Goal: Complete application form

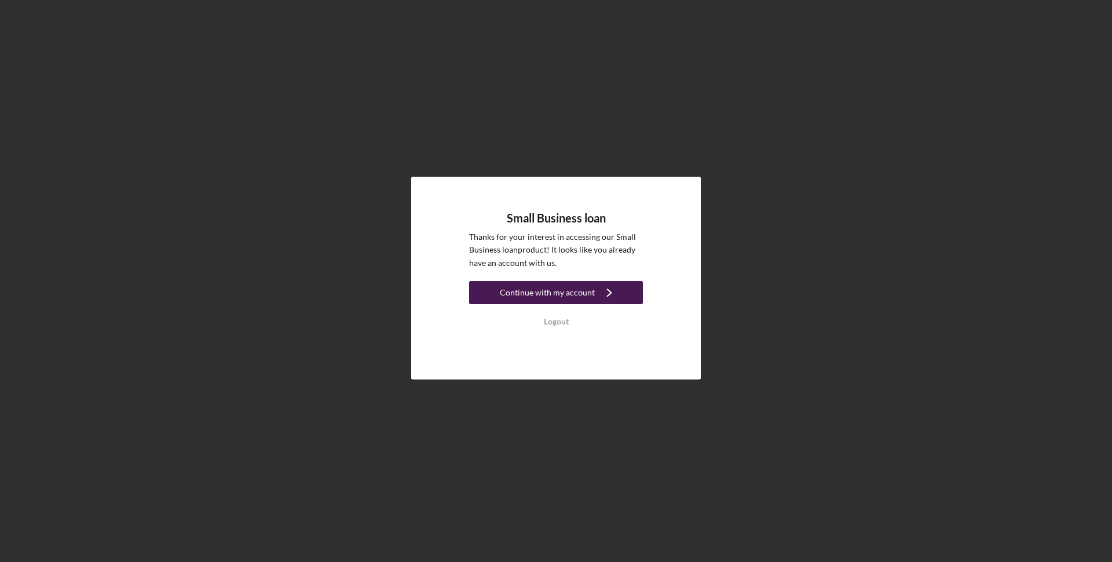
click at [547, 294] on div "Continue with my account" at bounding box center [547, 292] width 95 height 23
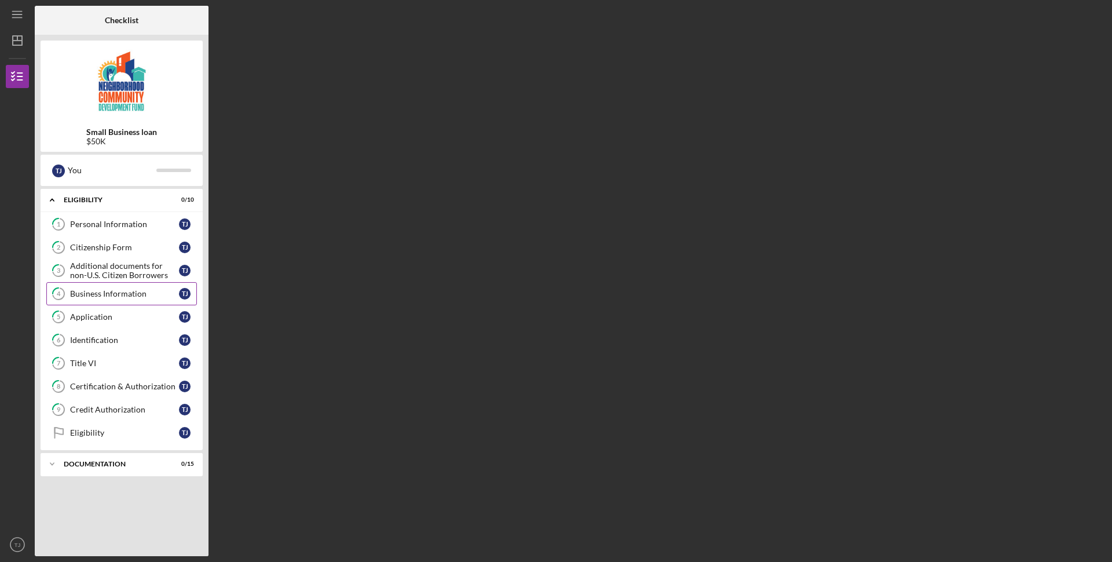
click at [95, 294] on div "Business Information" at bounding box center [124, 293] width 109 height 9
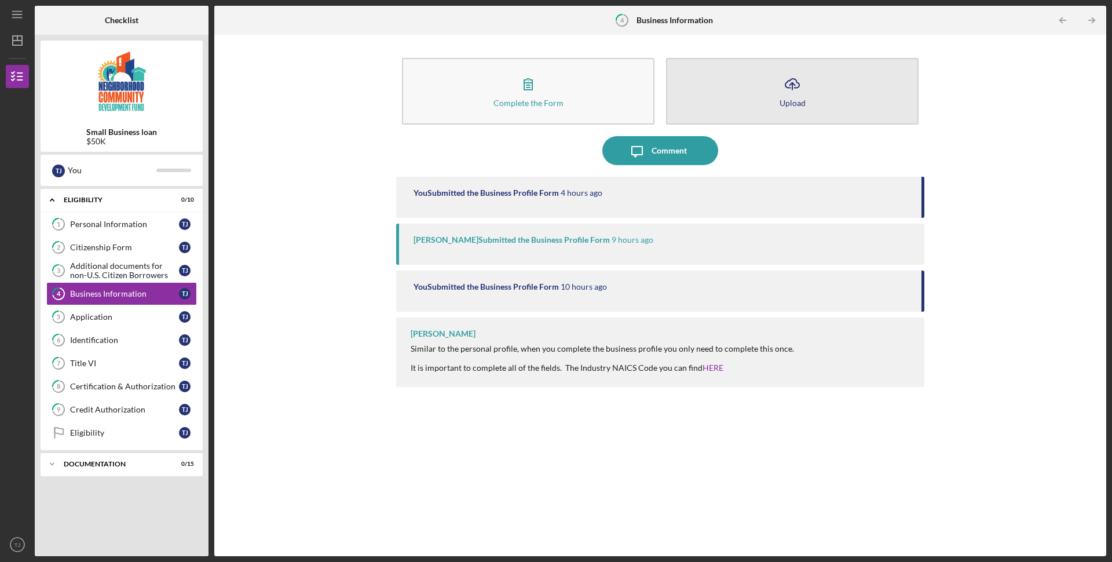
click at [796, 101] on div "Upload" at bounding box center [792, 102] width 26 height 9
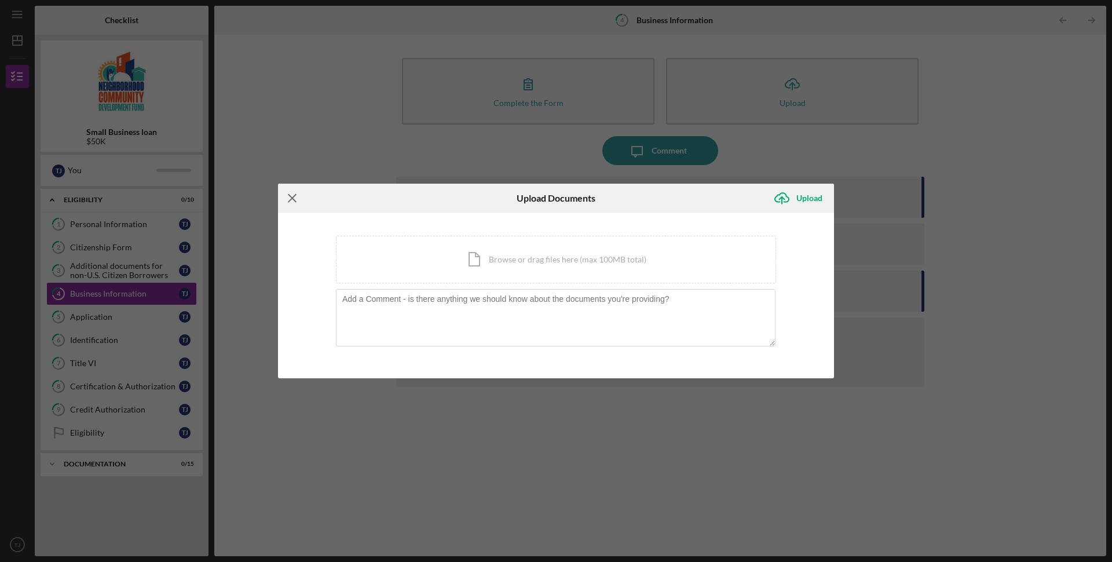
click at [290, 201] on icon "Icon/Menu Close" at bounding box center [292, 198] width 29 height 29
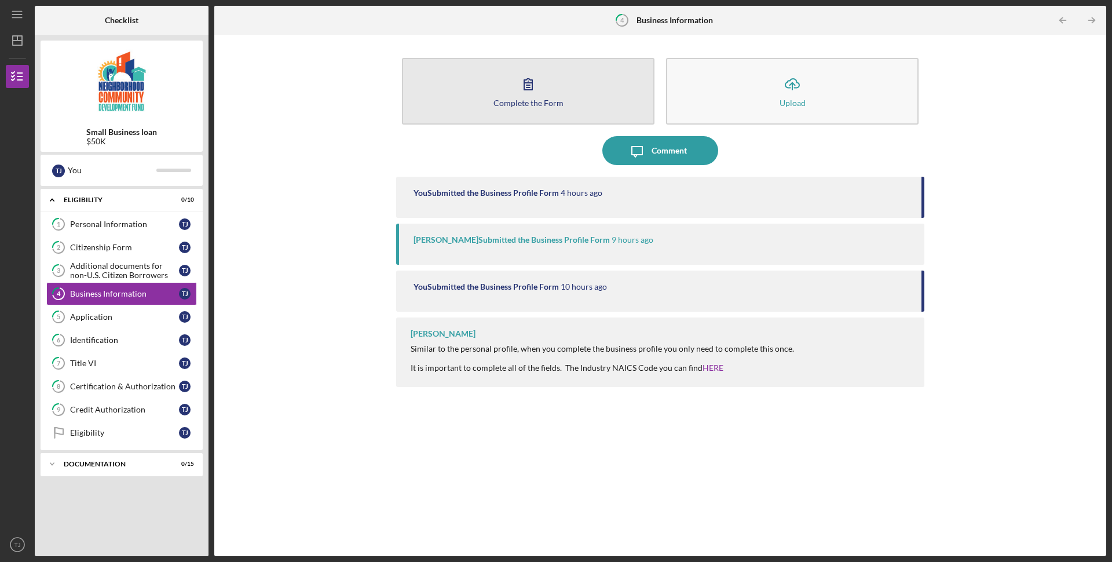
click at [522, 89] on icon "button" at bounding box center [528, 83] width 29 height 29
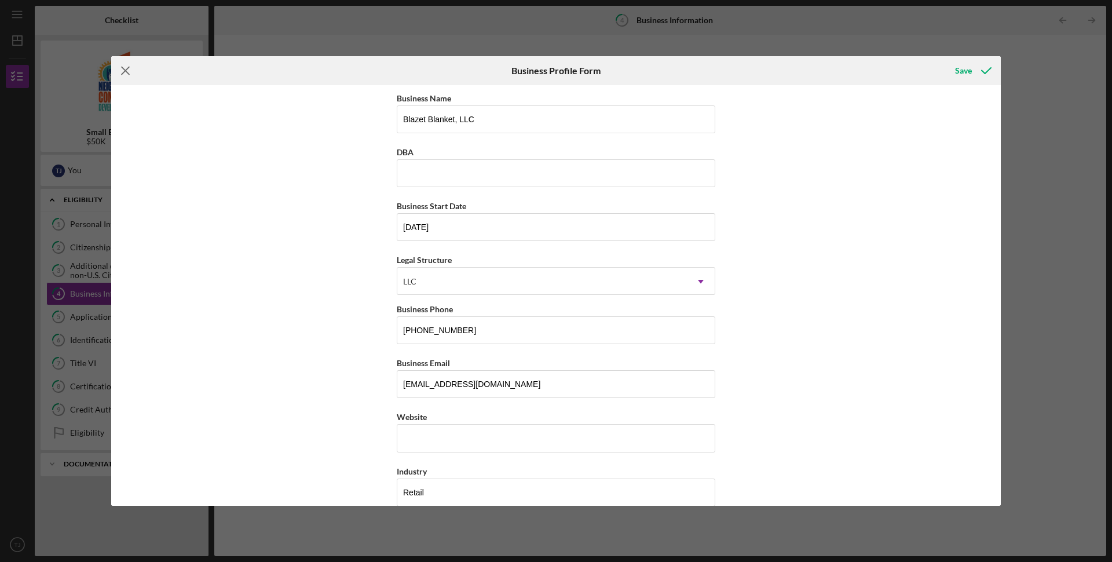
click at [122, 70] on icon "Icon/Menu Close" at bounding box center [125, 70] width 29 height 29
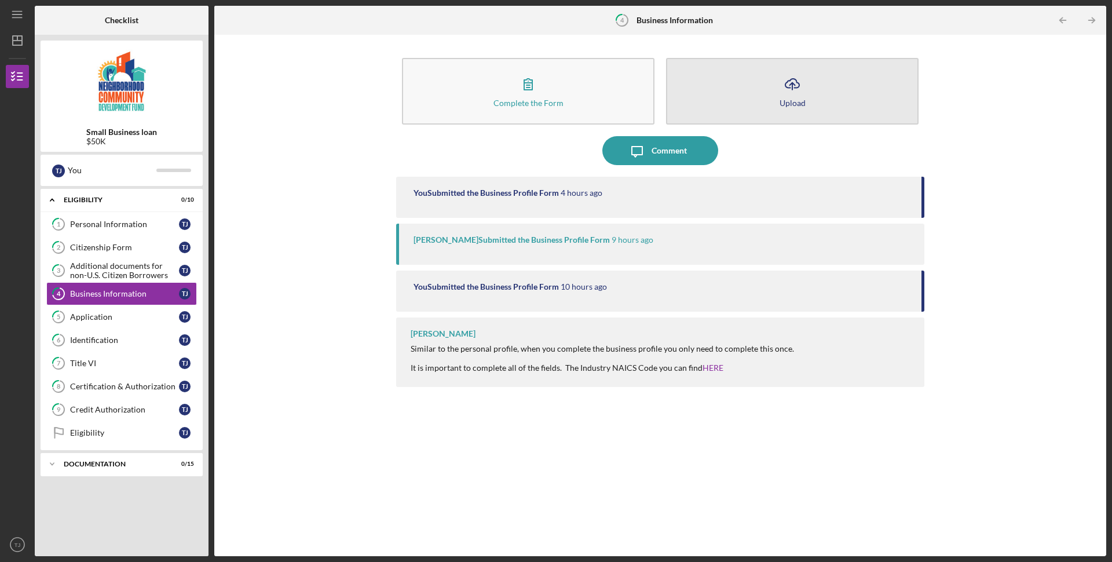
click at [800, 90] on icon "Icon/Upload" at bounding box center [792, 83] width 29 height 29
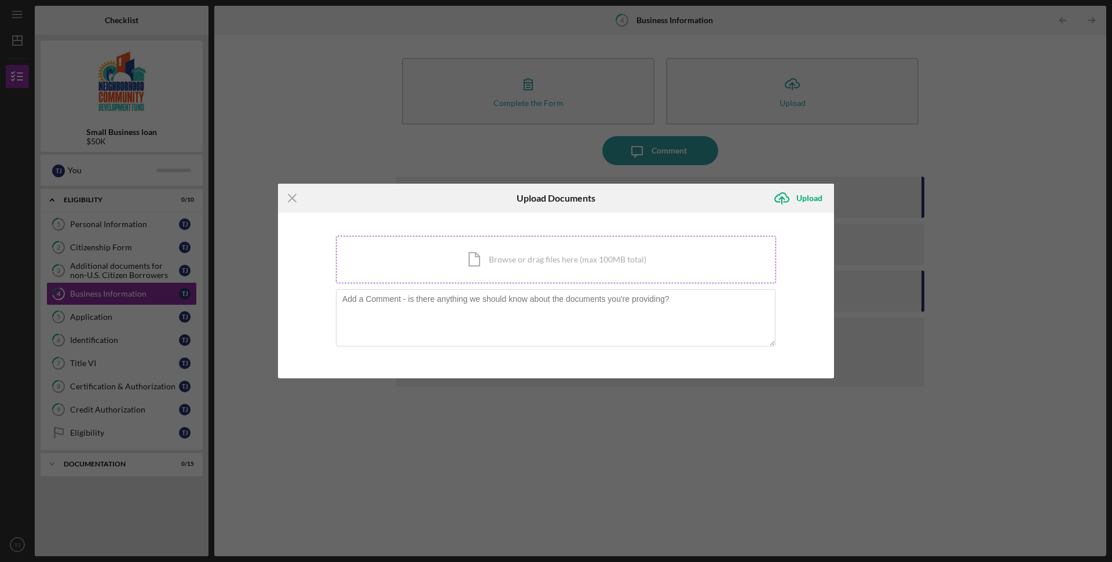
click at [484, 265] on div "Icon/Document Browse or drag files here (max 100MB total) Tap to choose files o…" at bounding box center [556, 259] width 440 height 47
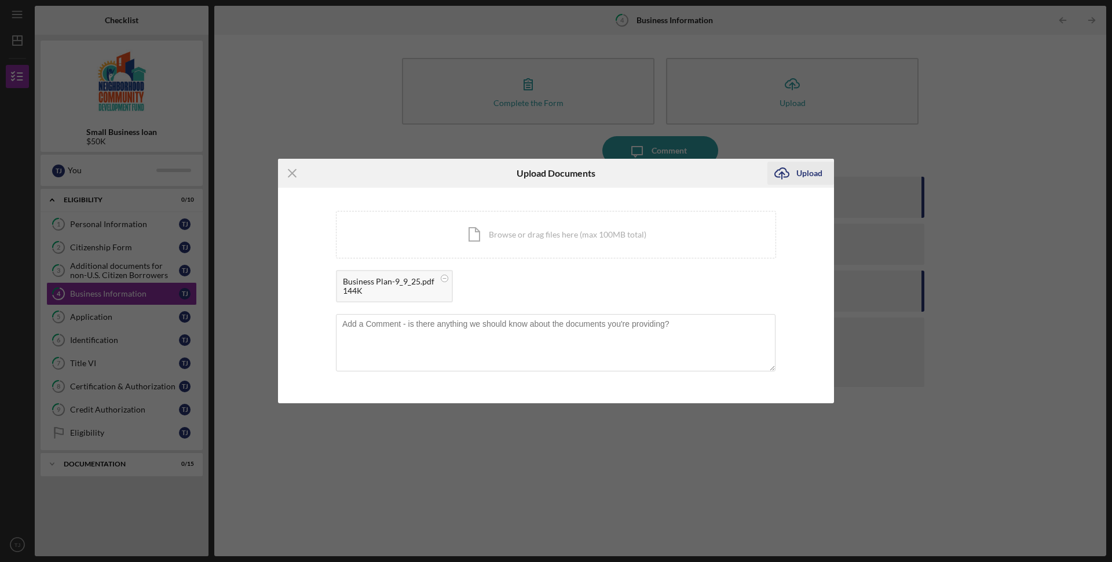
click at [810, 176] on div "Upload" at bounding box center [809, 173] width 26 height 23
